Goal: Task Accomplishment & Management: Manage account settings

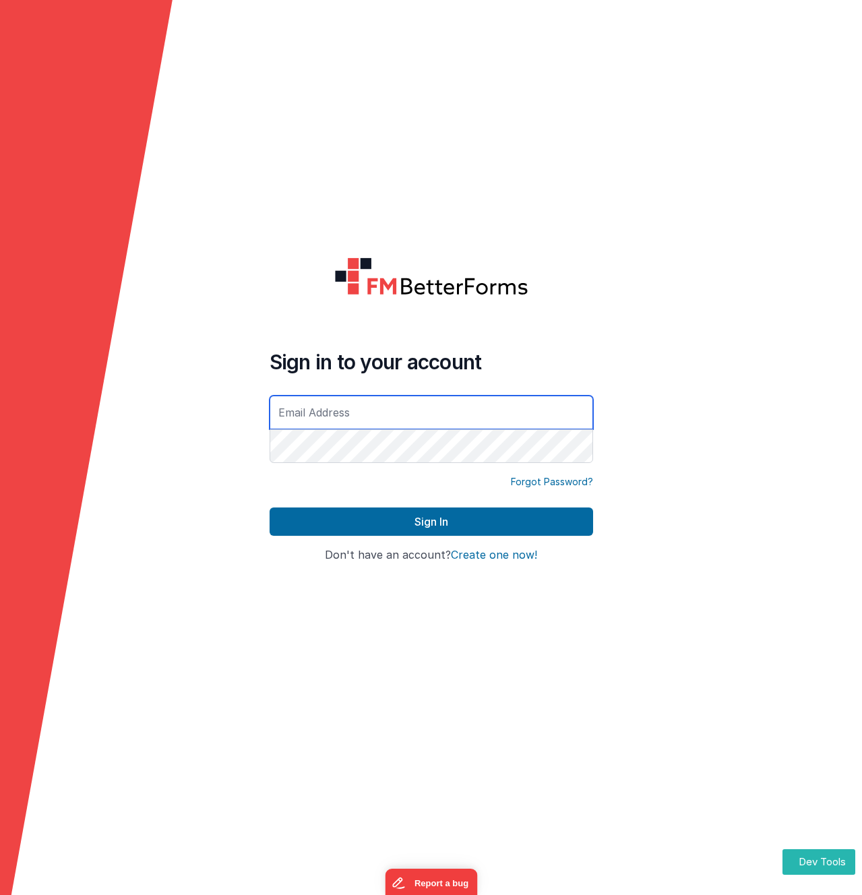
click at [352, 415] on input "text" at bounding box center [432, 413] width 324 height 34
type input "[EMAIL_ADDRESS][DOMAIN_NAME]"
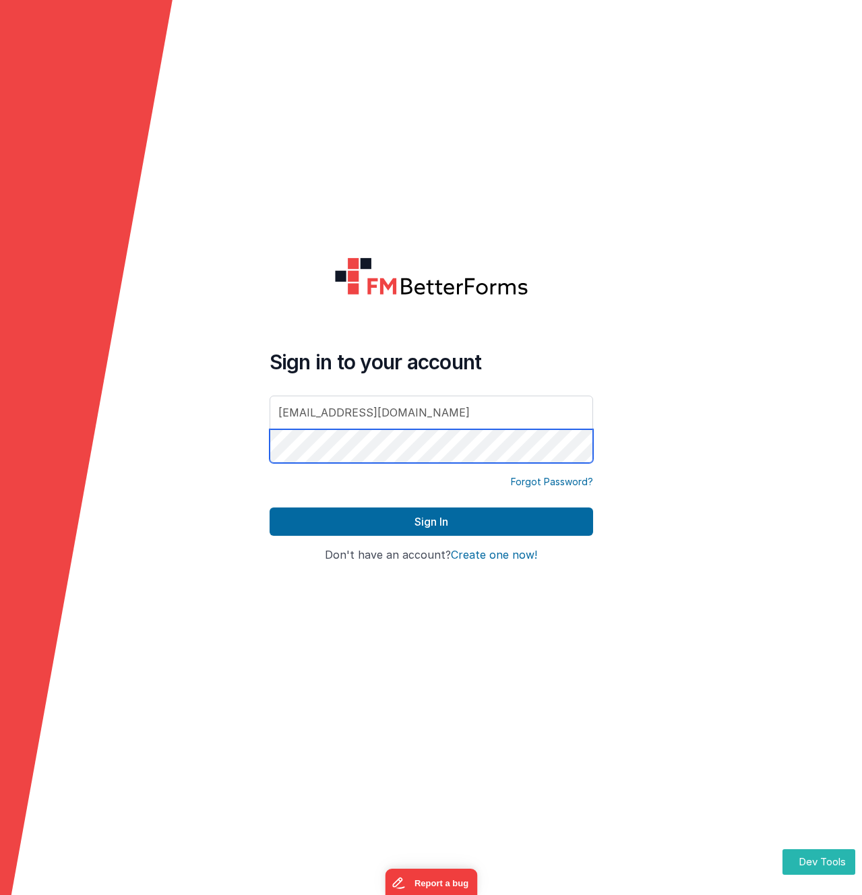
click at [270, 508] on button "Sign In" at bounding box center [432, 522] width 324 height 28
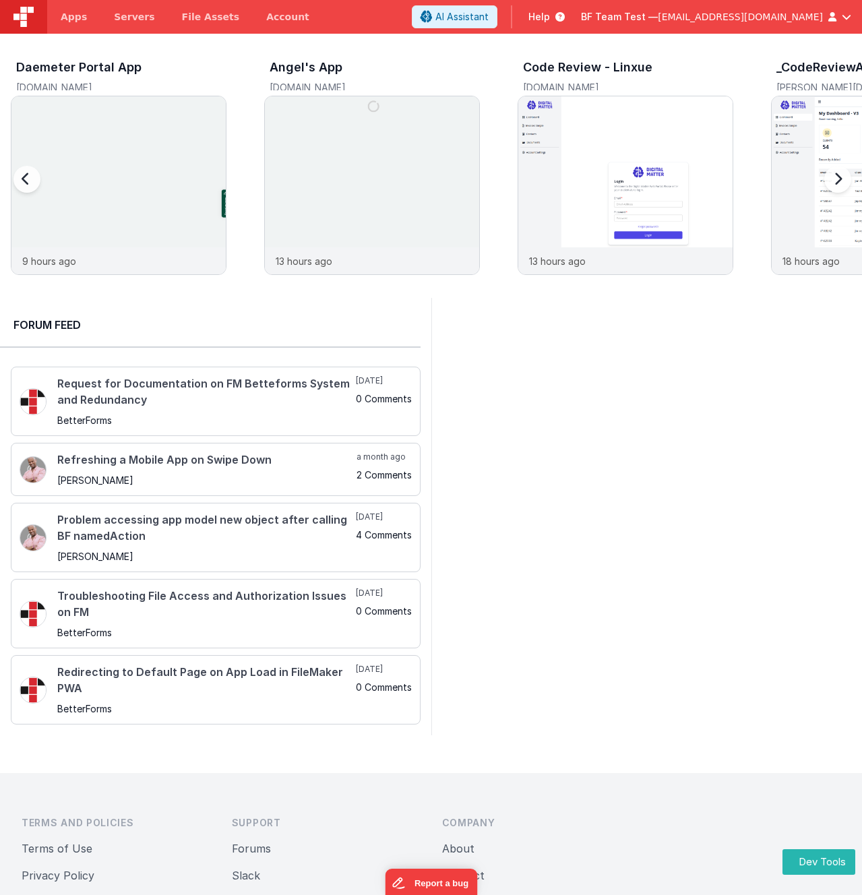
click at [839, 179] on div at bounding box center [835, 187] width 54 height 194
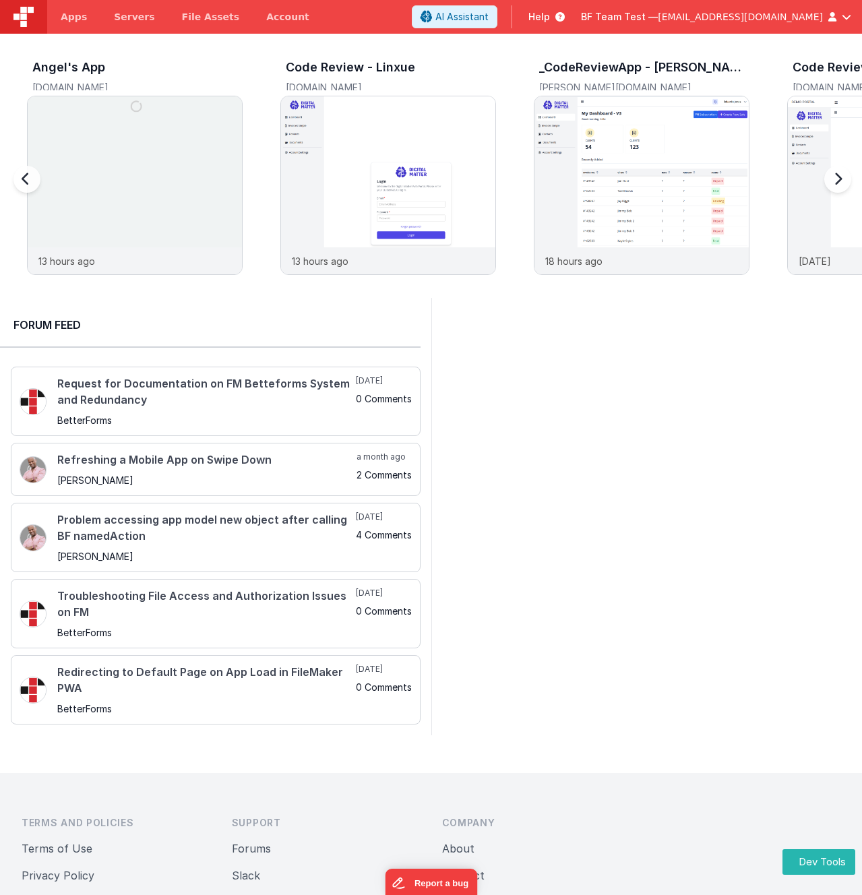
scroll to position [0, 253]
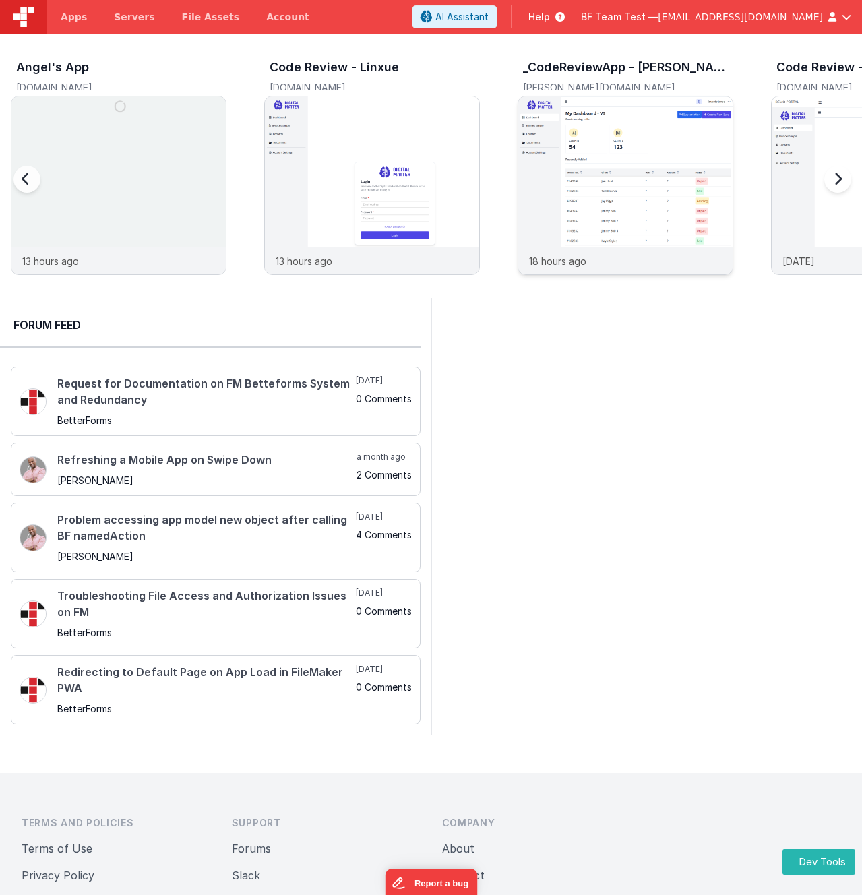
click at [612, 172] on img at bounding box center [625, 203] width 214 height 214
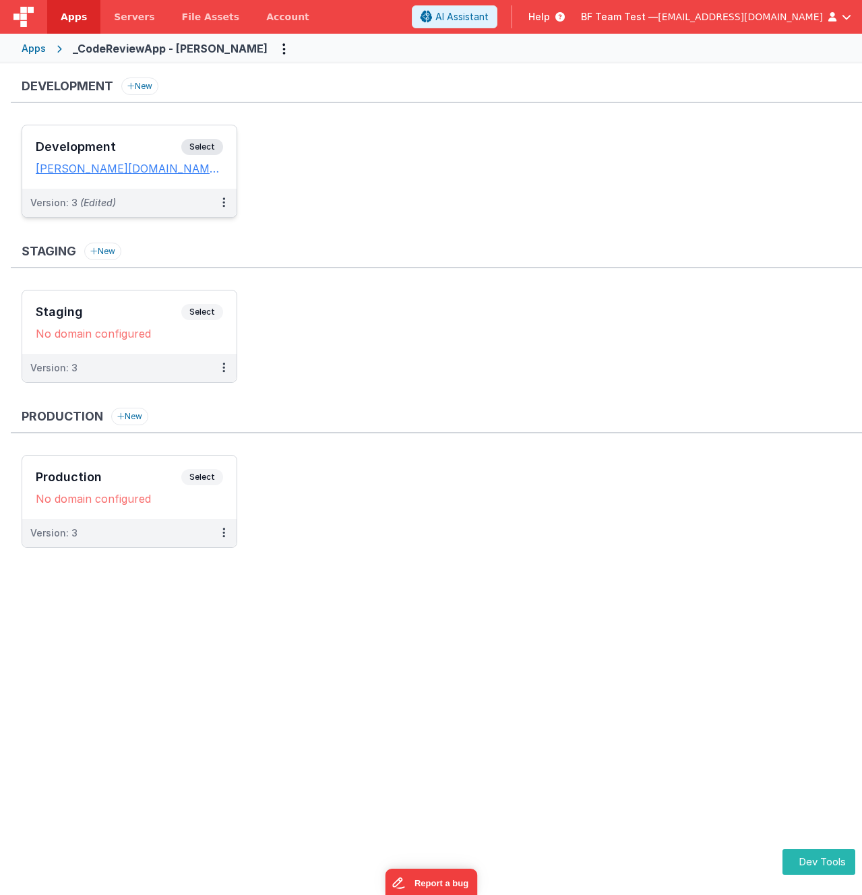
click at [210, 149] on span "Select" at bounding box center [202, 147] width 42 height 16
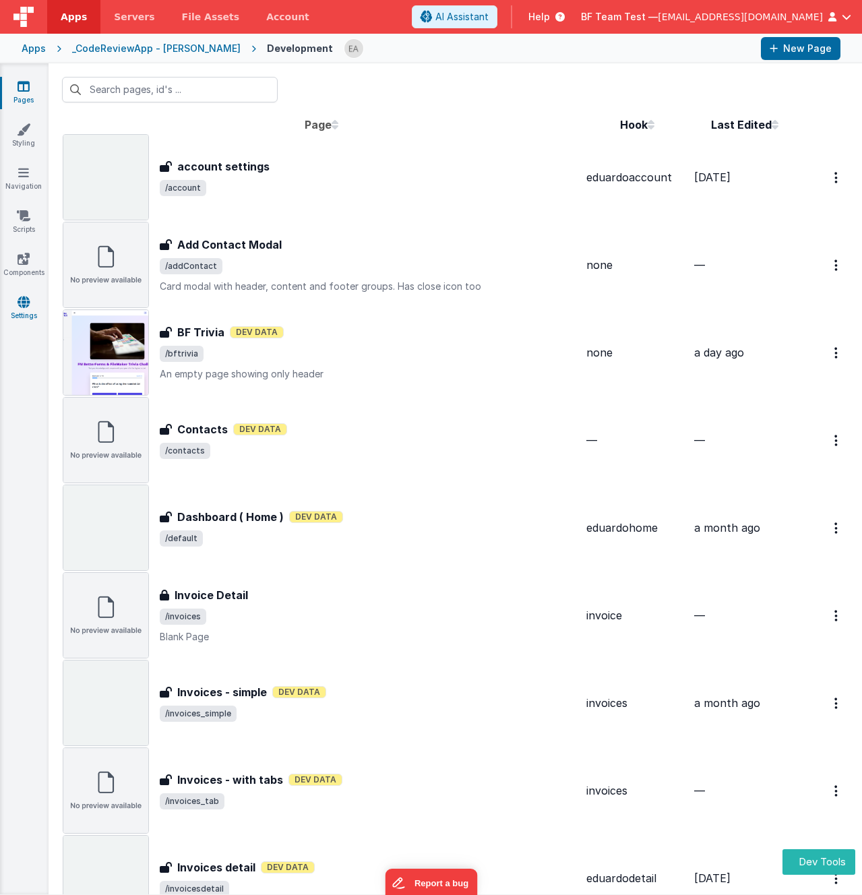
click at [32, 309] on link "Settings" at bounding box center [23, 308] width 49 height 27
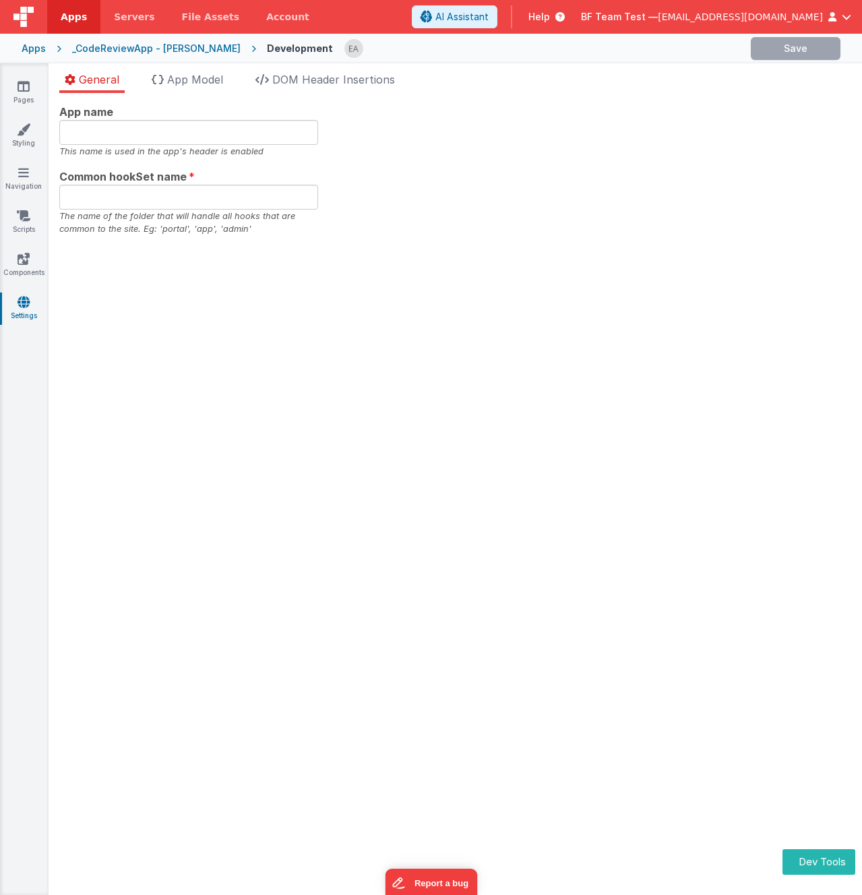
type input "Demo Portal"
type input "eduardotest"
click at [126, 303] on div "App name Demo Portal This name is used in the app's header is enabled Common ho…" at bounding box center [456, 494] width 814 height 802
click at [301, 309] on div "App name Demo Portal This name is used in the app's header is enabled Common ho…" at bounding box center [456, 494] width 814 height 802
click at [372, 239] on div "App name Demo Portal This name is used in the app's header is enabled Common ho…" at bounding box center [456, 494] width 814 height 802
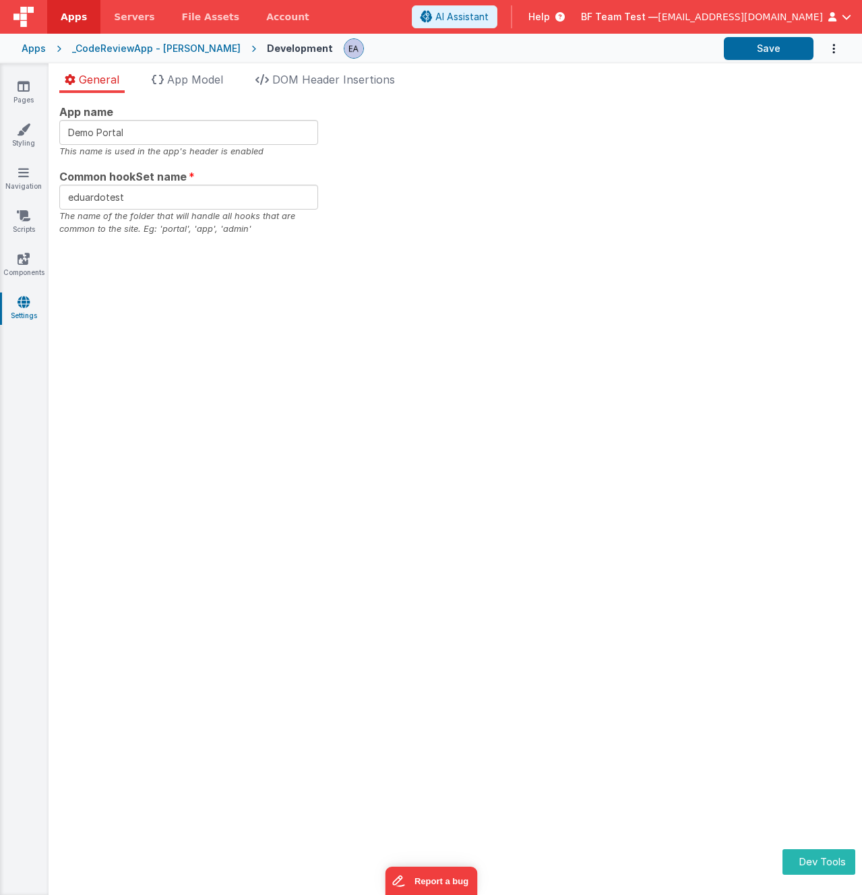
click at [745, 129] on div "App name Demo Portal This name is used in the app's header is enabled Common ho…" at bounding box center [455, 170] width 792 height 132
click at [574, 187] on div "App name Demo Portal This name is used in the app's header is enabled Common ho…" at bounding box center [455, 170] width 792 height 132
click at [602, 175] on div "App name Demo Portal This name is used in the app's header is enabled Common ho…" at bounding box center [455, 170] width 792 height 132
click at [428, 388] on div "App name Demo Portal This name is used in the app's header is enabled Common ho…" at bounding box center [456, 494] width 814 height 802
